Goal: Navigation & Orientation: Find specific page/section

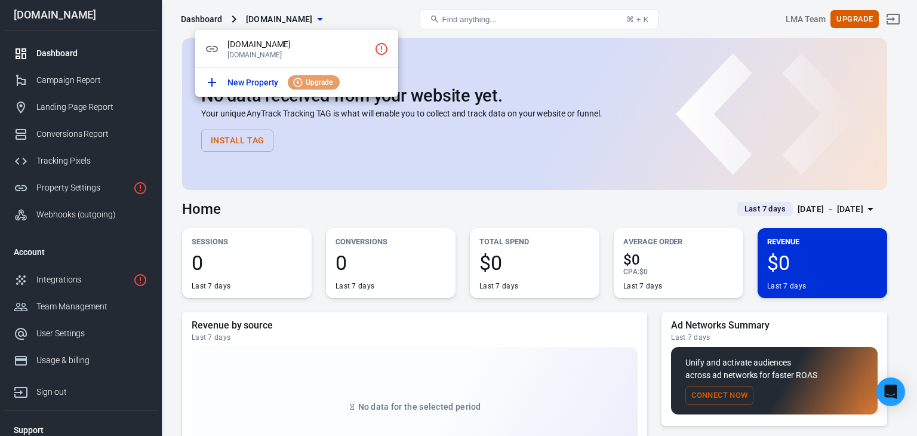
click at [306, 201] on div at bounding box center [458, 218] width 917 height 436
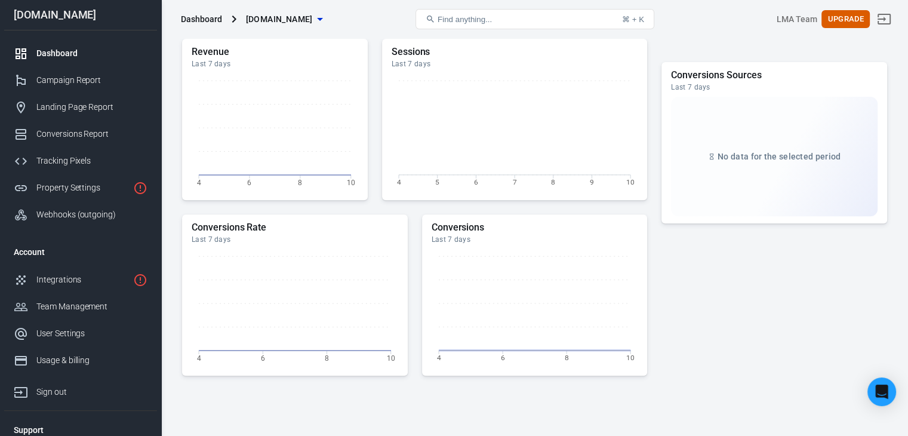
scroll to position [530, 0]
